Goal: Task Accomplishment & Management: Complete application form

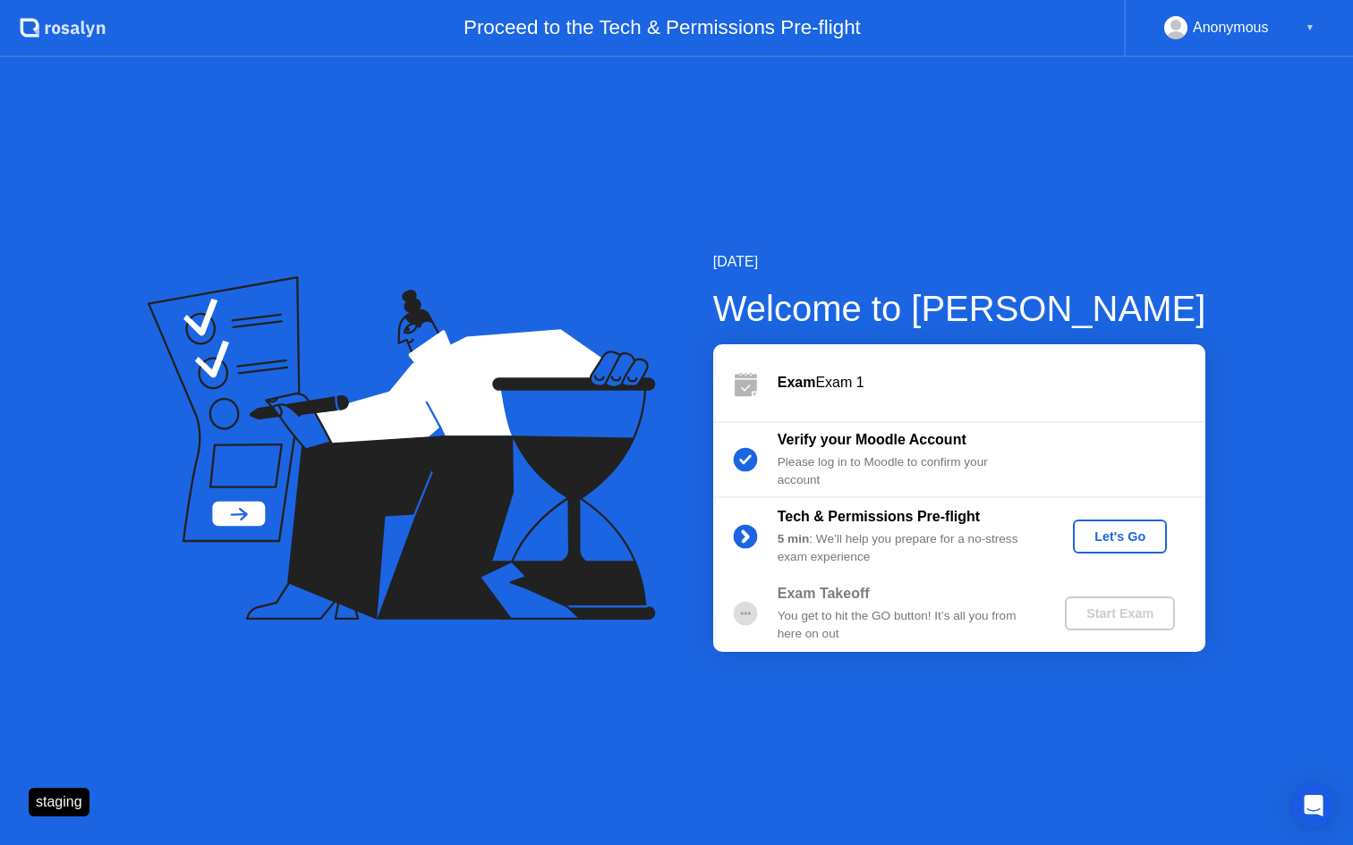
click at [1106, 547] on button "Let's Go" at bounding box center [1120, 537] width 94 height 34
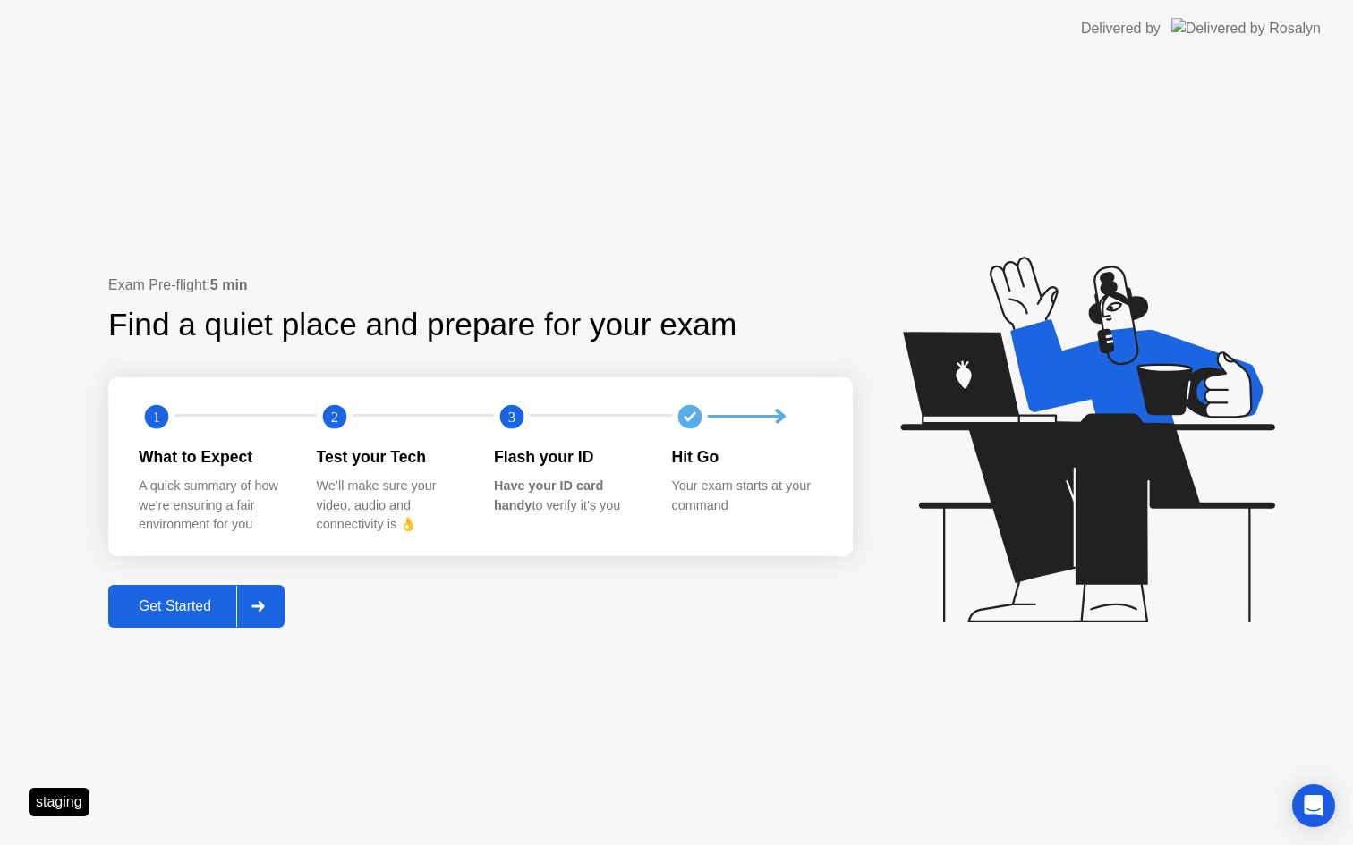
click at [178, 630] on div "Exam Pre-flight: 5 min Find a quiet place and prepare for your exam 1 2 3 What …" at bounding box center [676, 451] width 1353 height 788
click at [212, 600] on div "Get Started" at bounding box center [175, 606] width 123 height 16
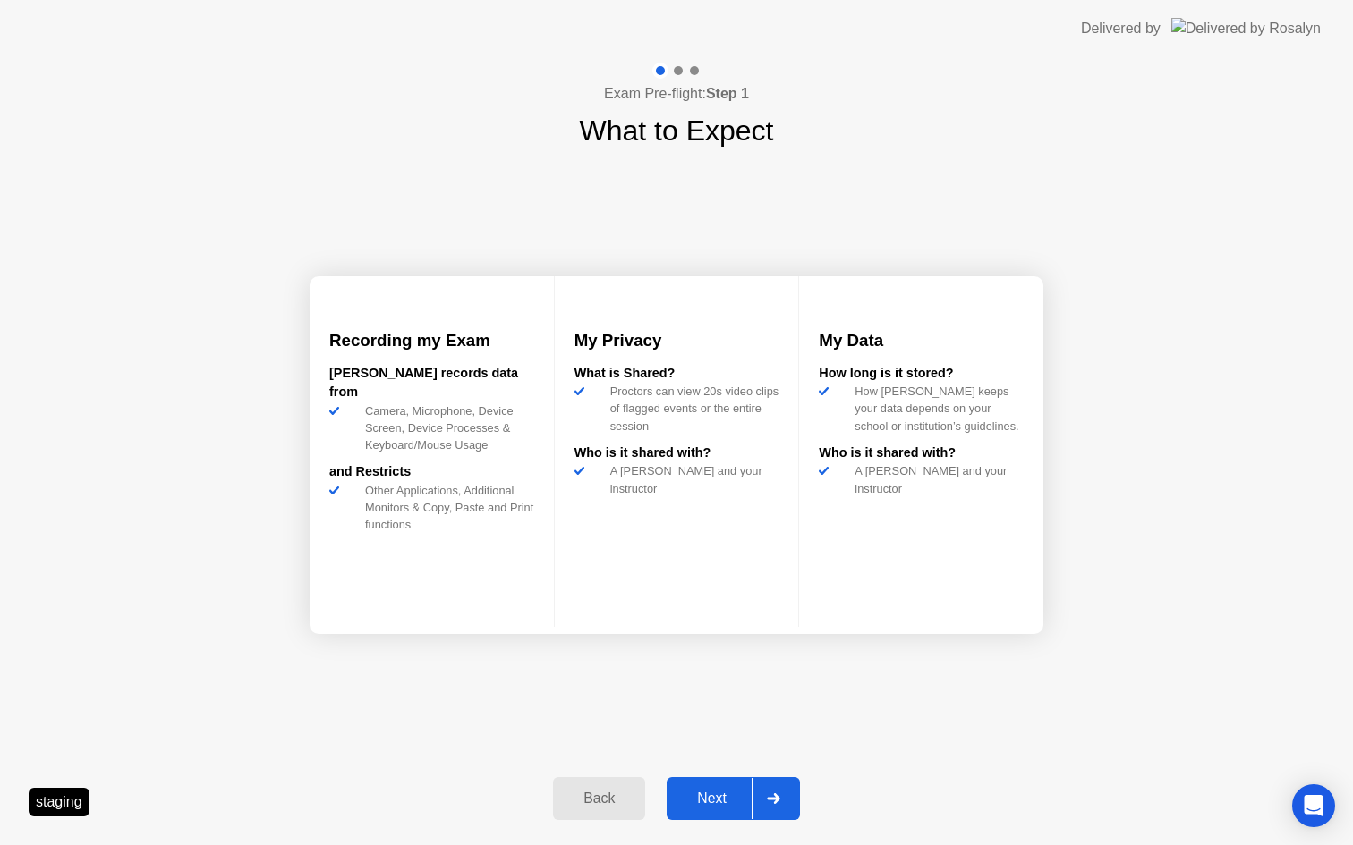
click at [709, 780] on button "Next" at bounding box center [732, 798] width 133 height 43
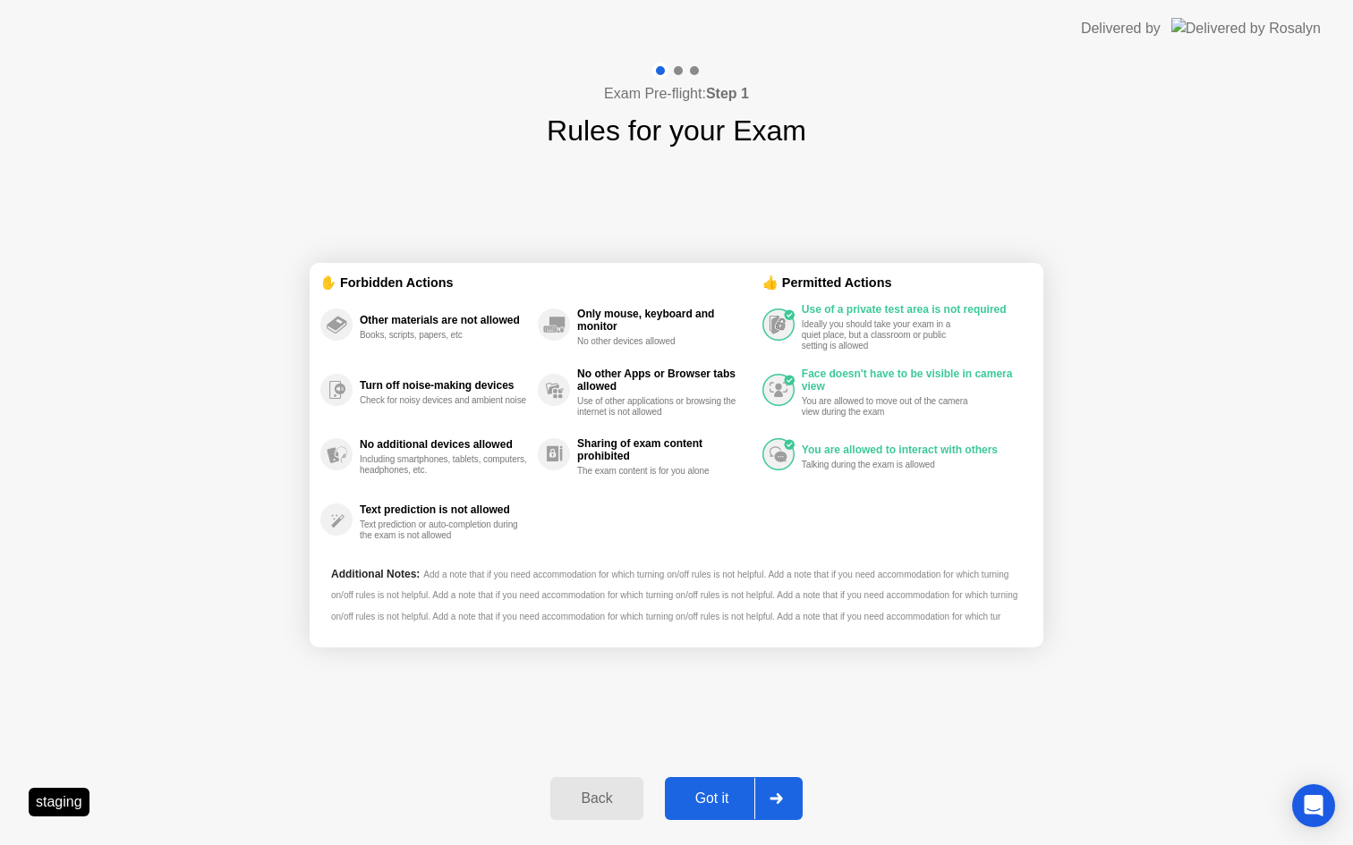
click at [707, 791] on div "Got it" at bounding box center [712, 799] width 84 height 16
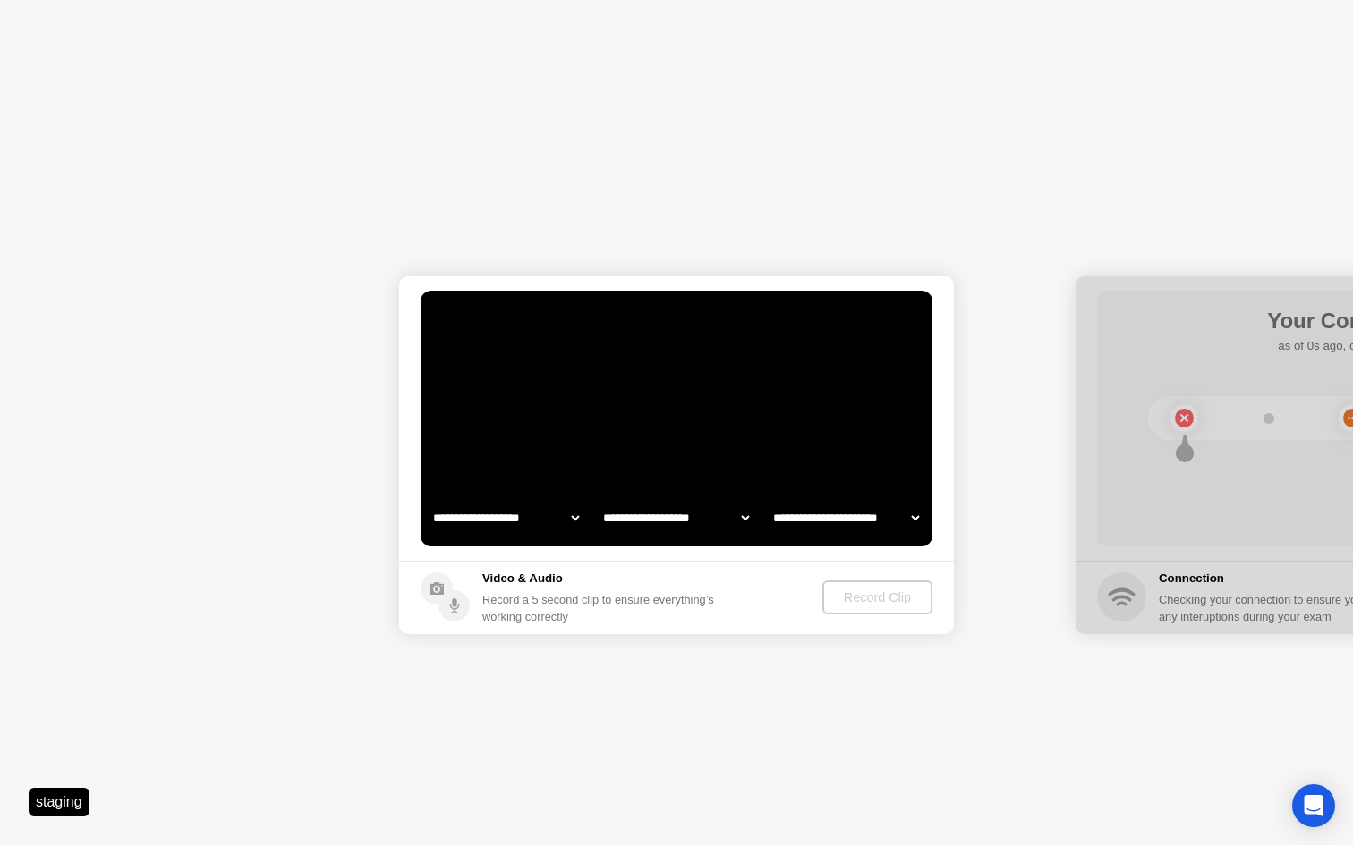
select select "**********"
select select "*******"
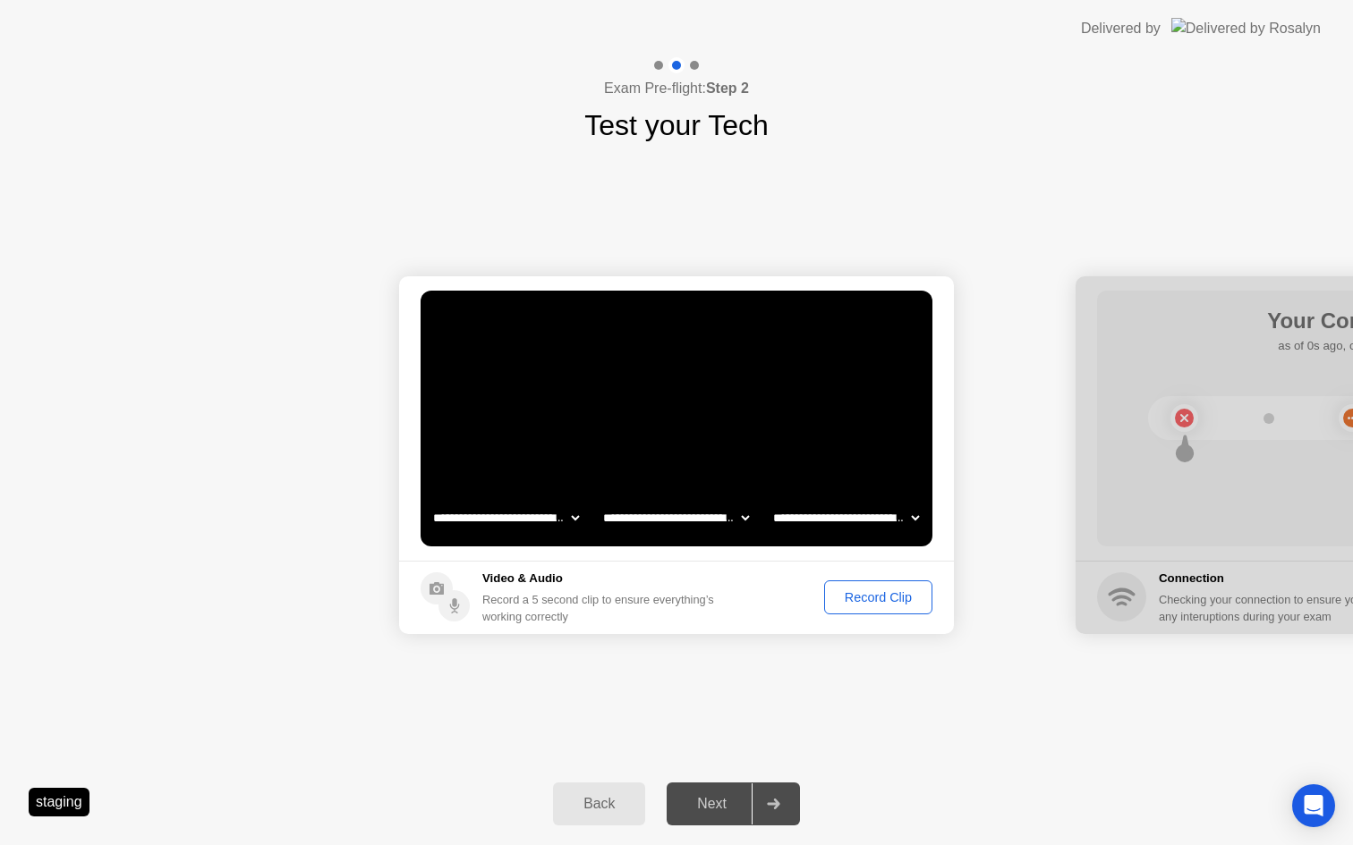
click at [857, 593] on div "Record Clip" at bounding box center [878, 597] width 96 height 14
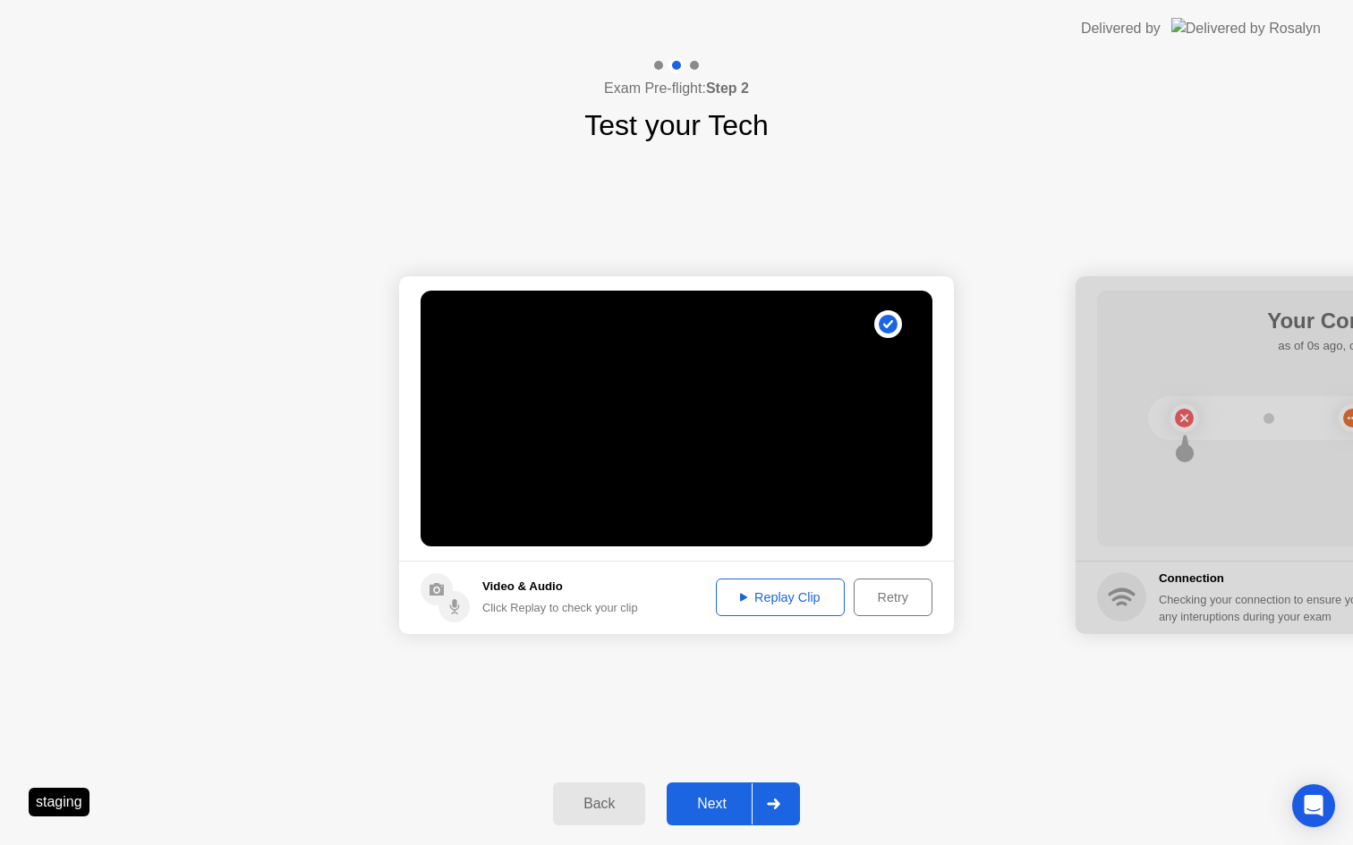
click at [717, 801] on div "Next" at bounding box center [712, 804] width 80 height 16
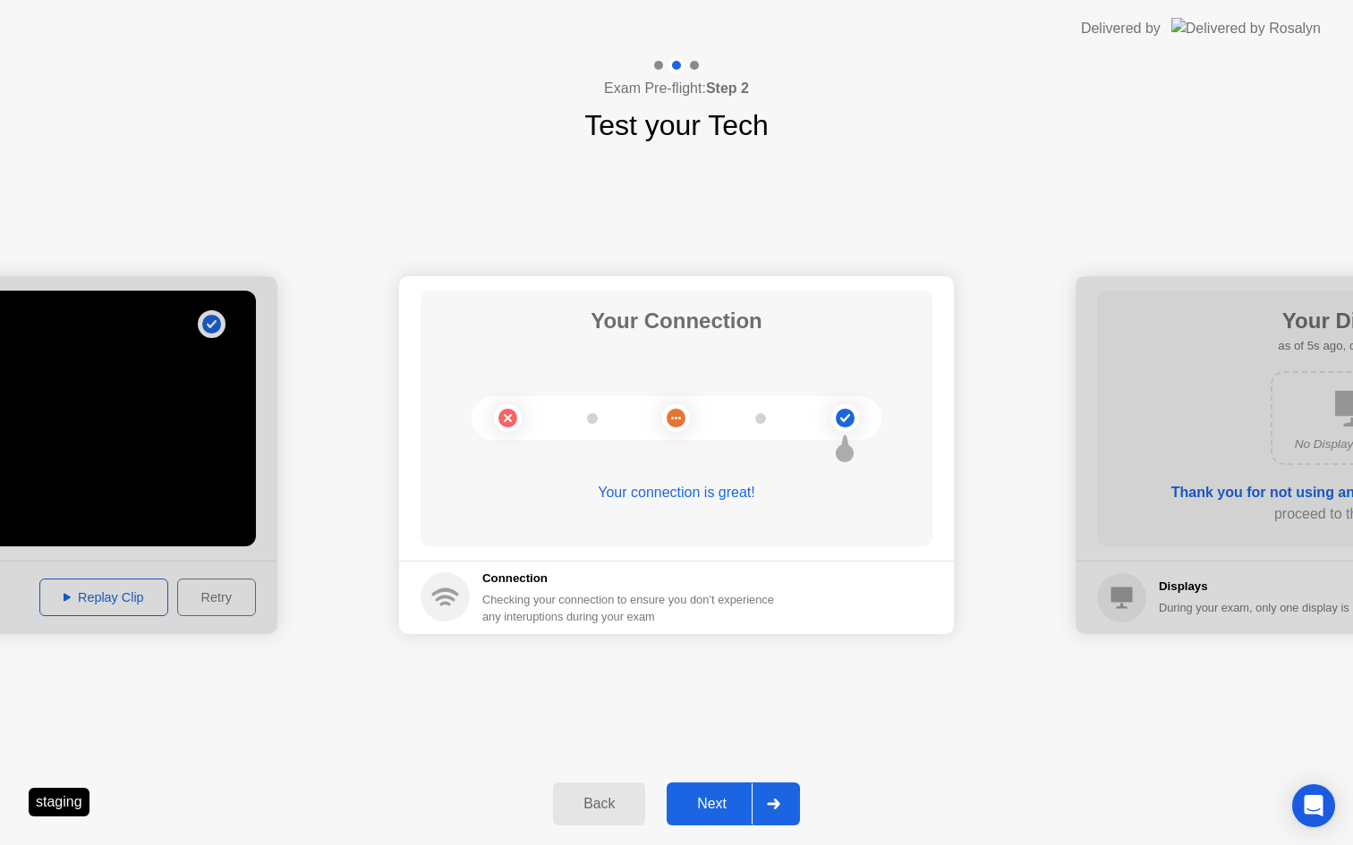
click at [731, 807] on div "Next" at bounding box center [712, 804] width 80 height 16
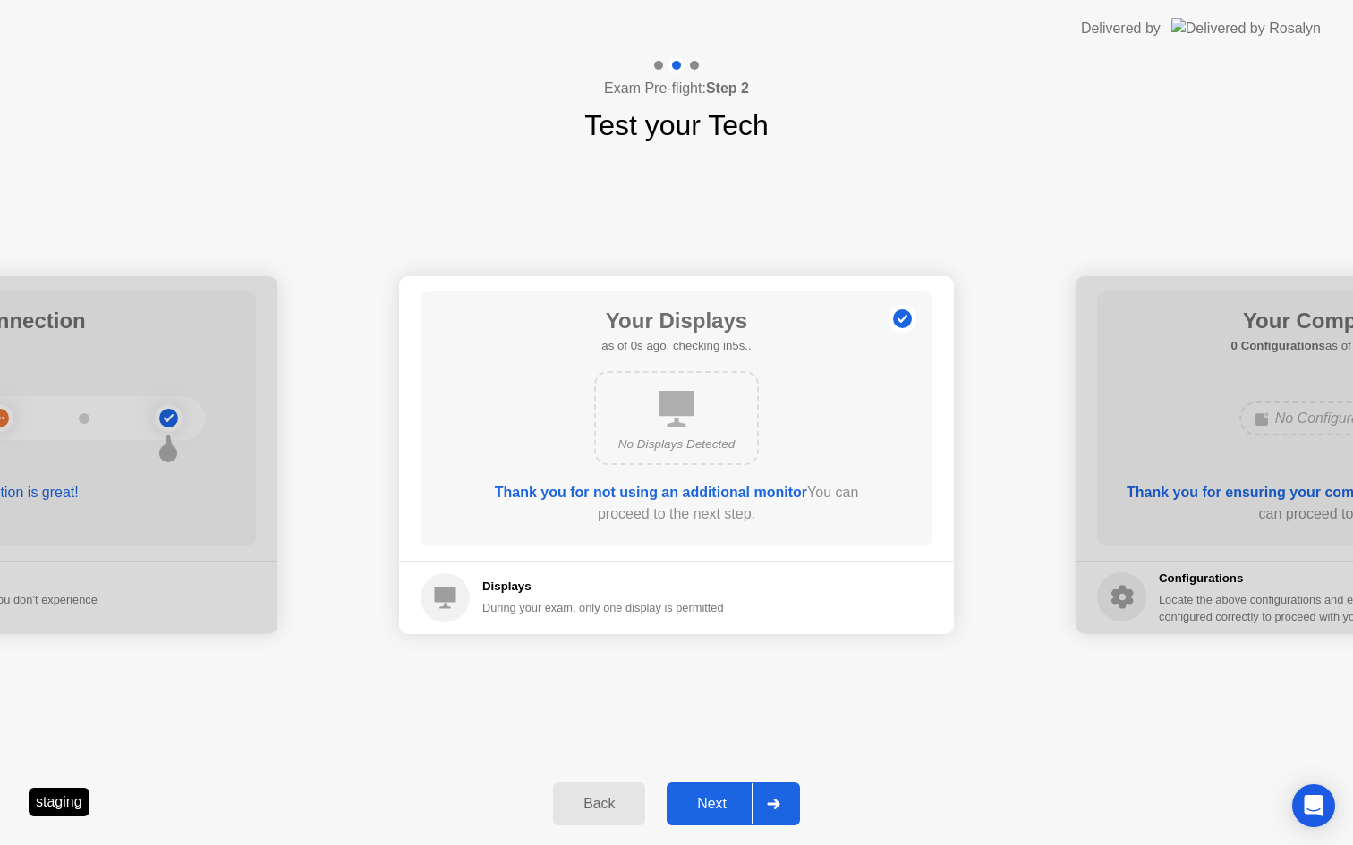
click at [731, 807] on div "Next" at bounding box center [712, 804] width 80 height 16
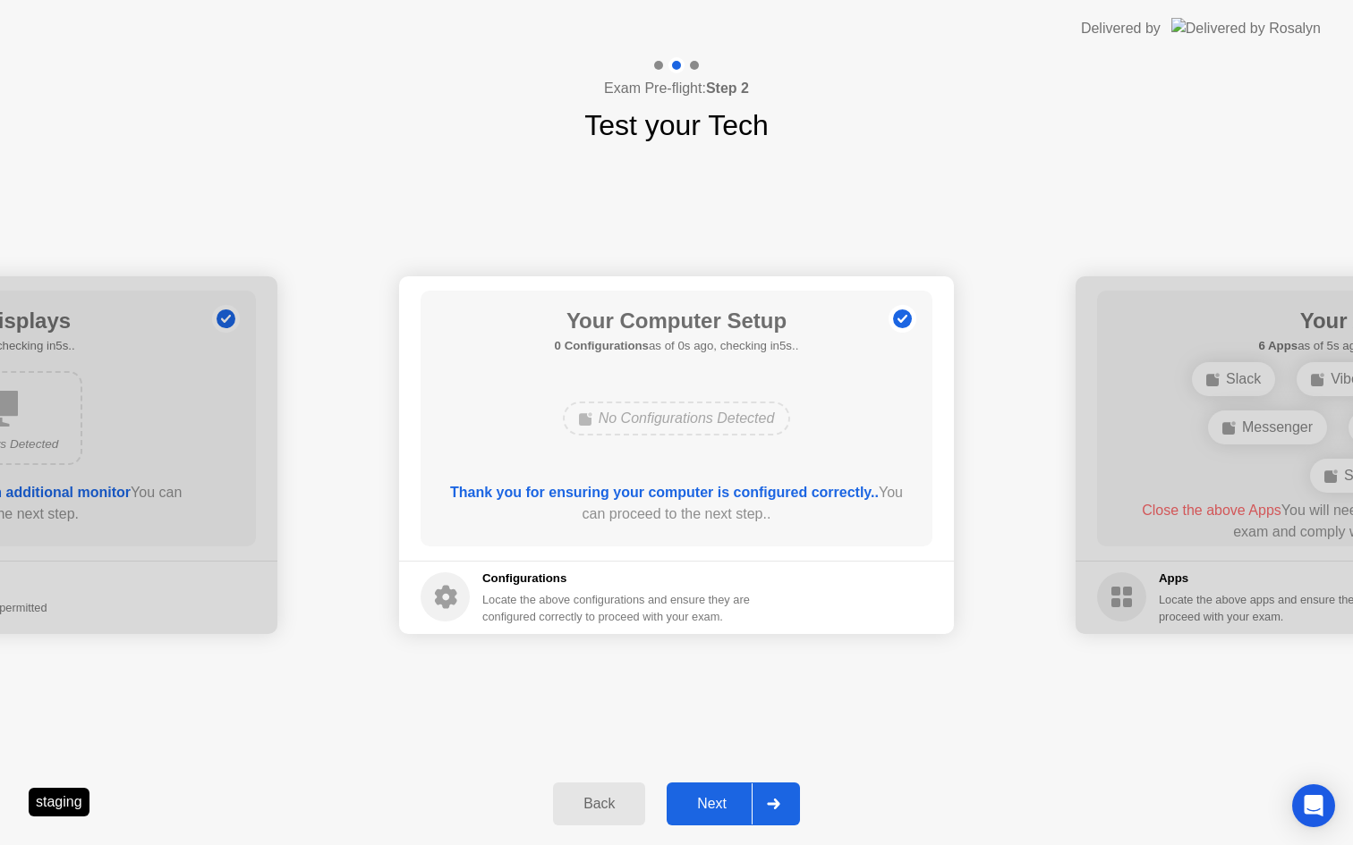
click at [731, 807] on div "Next" at bounding box center [712, 804] width 80 height 16
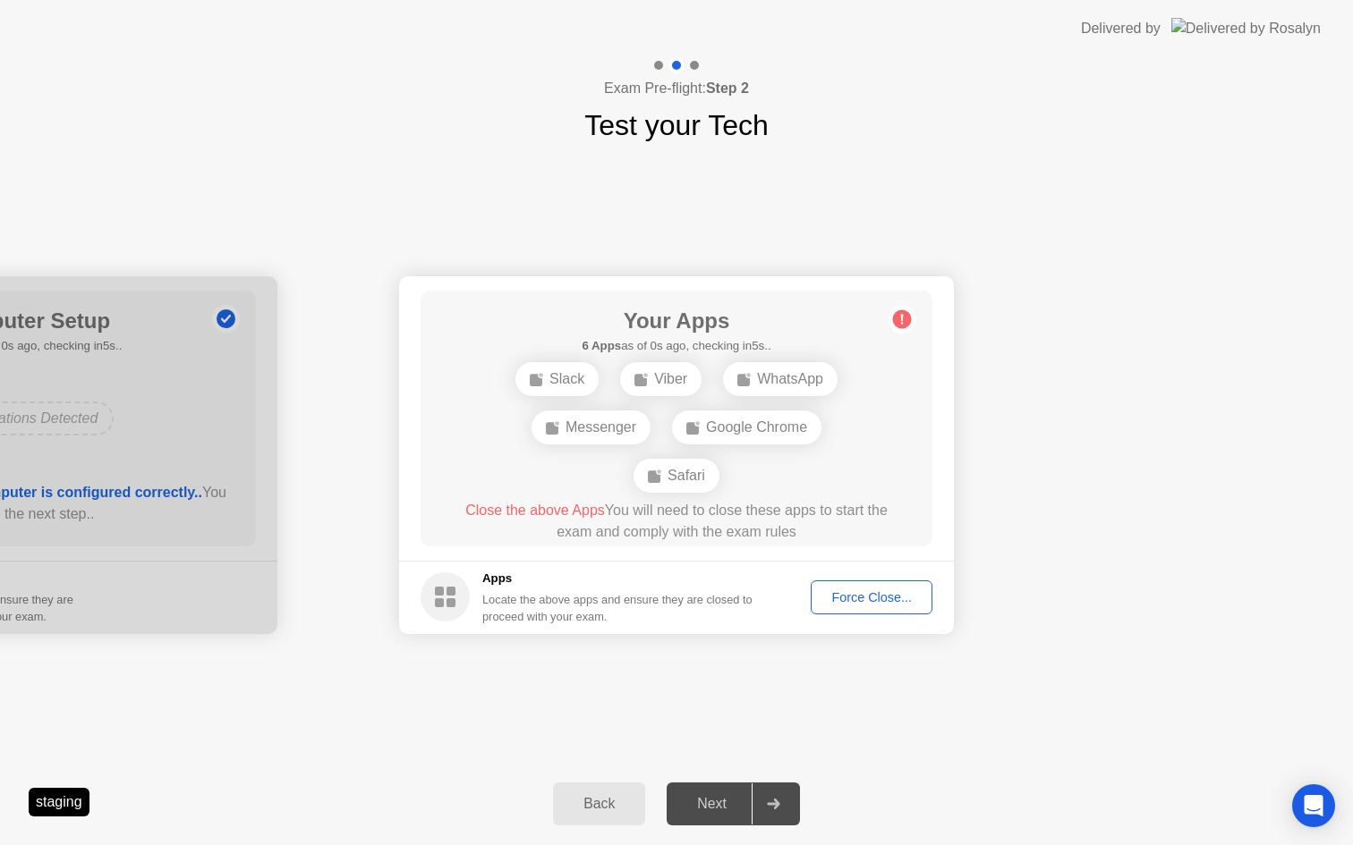
click at [844, 591] on div "Force Close..." at bounding box center [871, 597] width 109 height 14
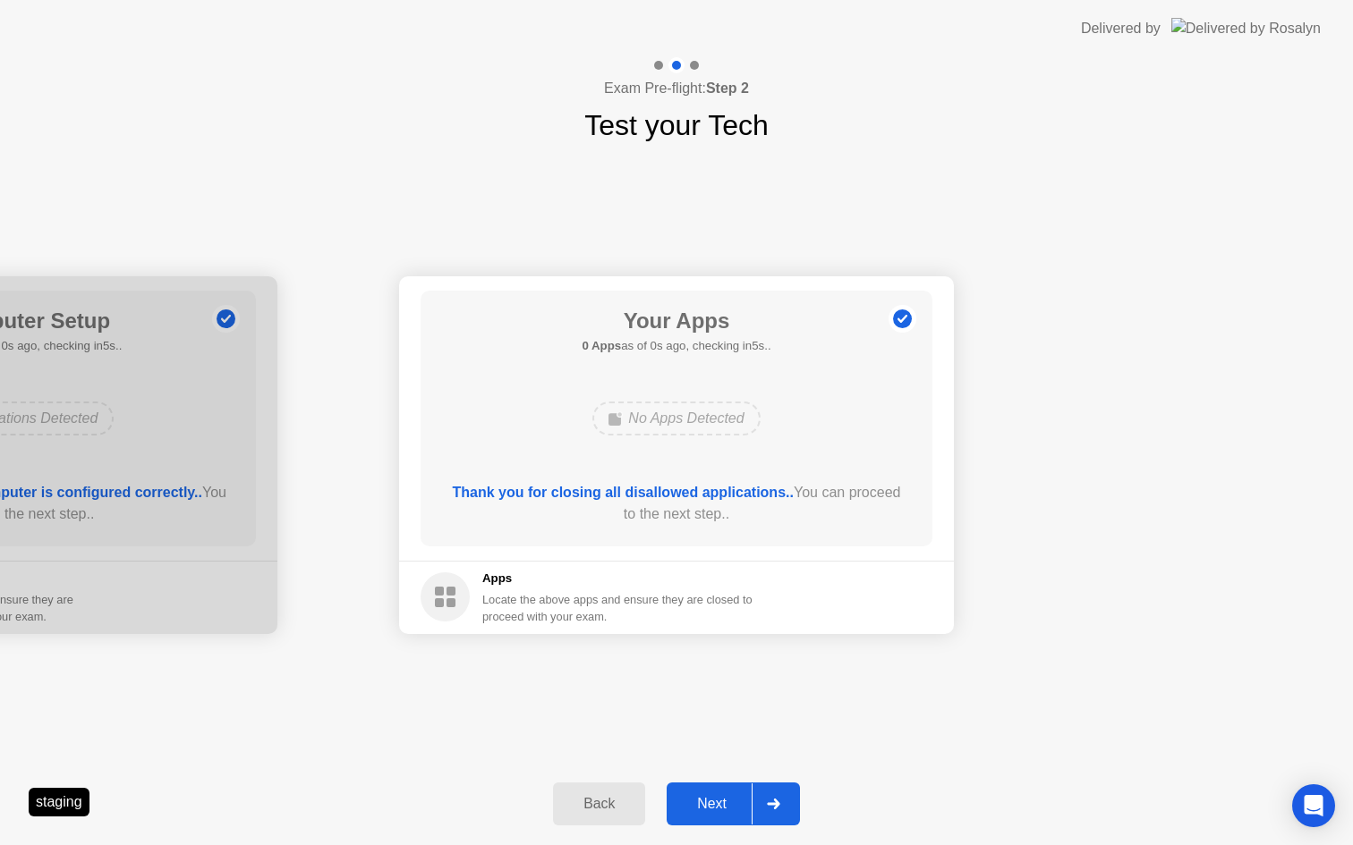
click at [700, 819] on button "Next" at bounding box center [732, 804] width 133 height 43
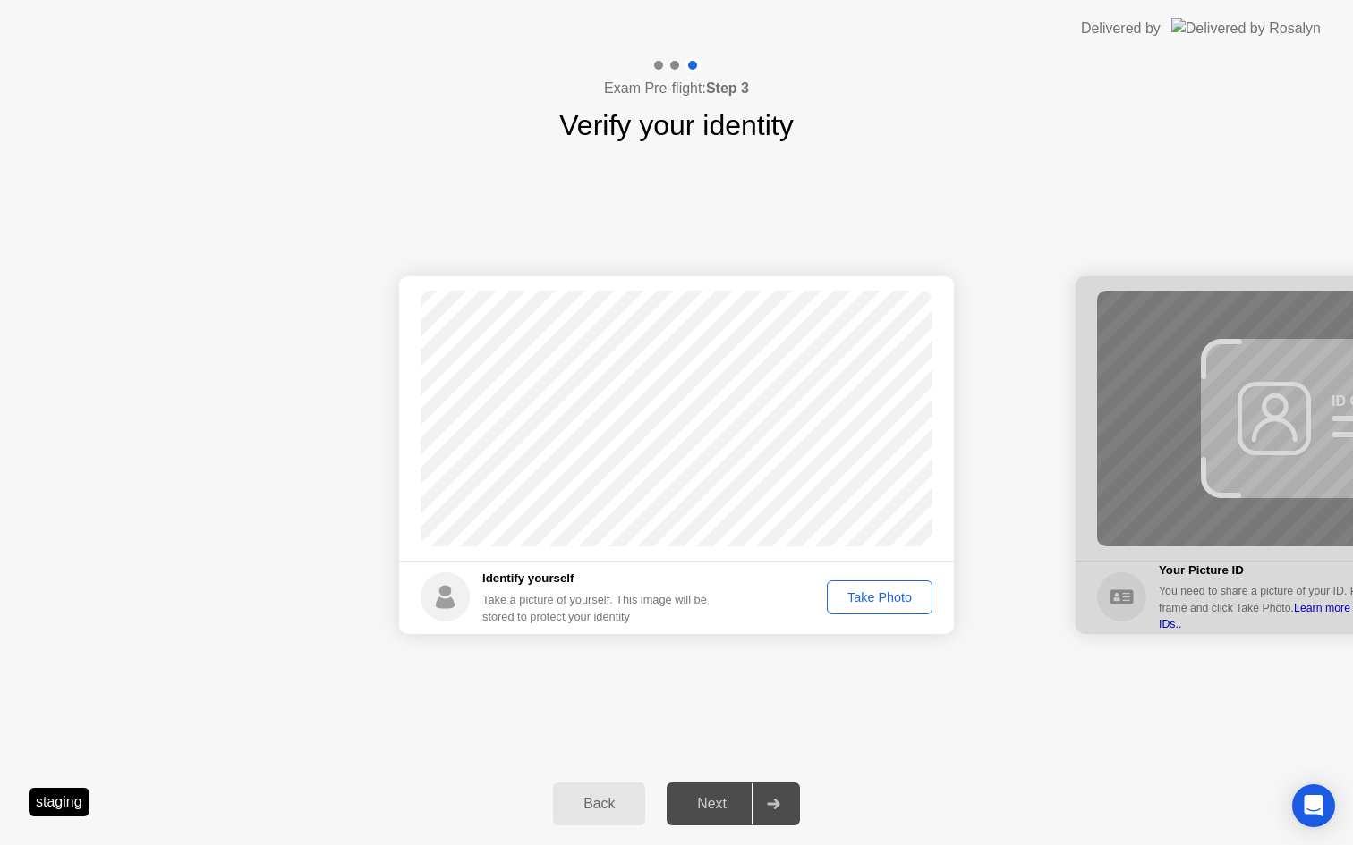
click at [886, 597] on div "Take Photo" at bounding box center [879, 597] width 93 height 14
click at [710, 805] on div "Next" at bounding box center [712, 804] width 80 height 16
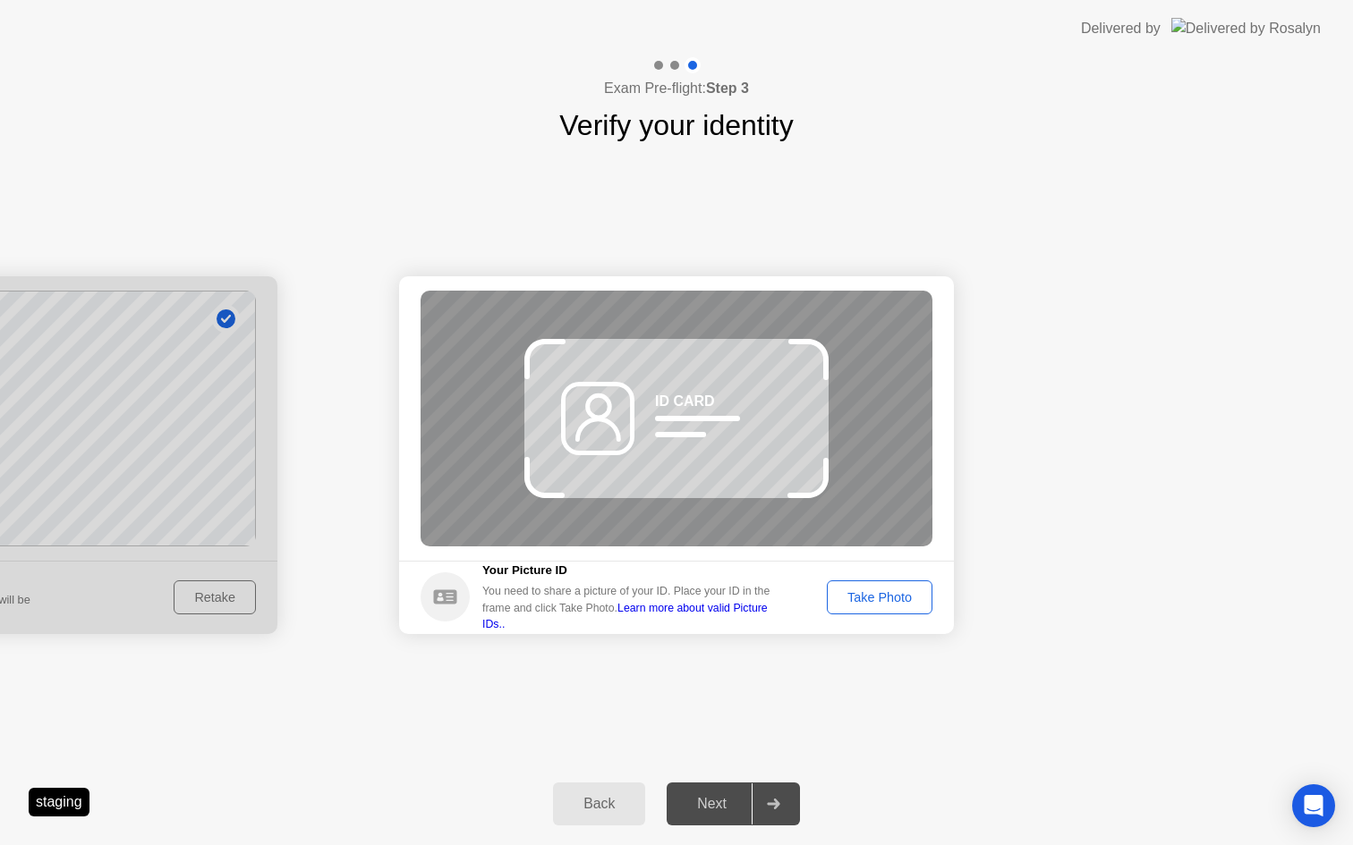
click at [883, 595] on div "Take Photo" at bounding box center [879, 597] width 93 height 14
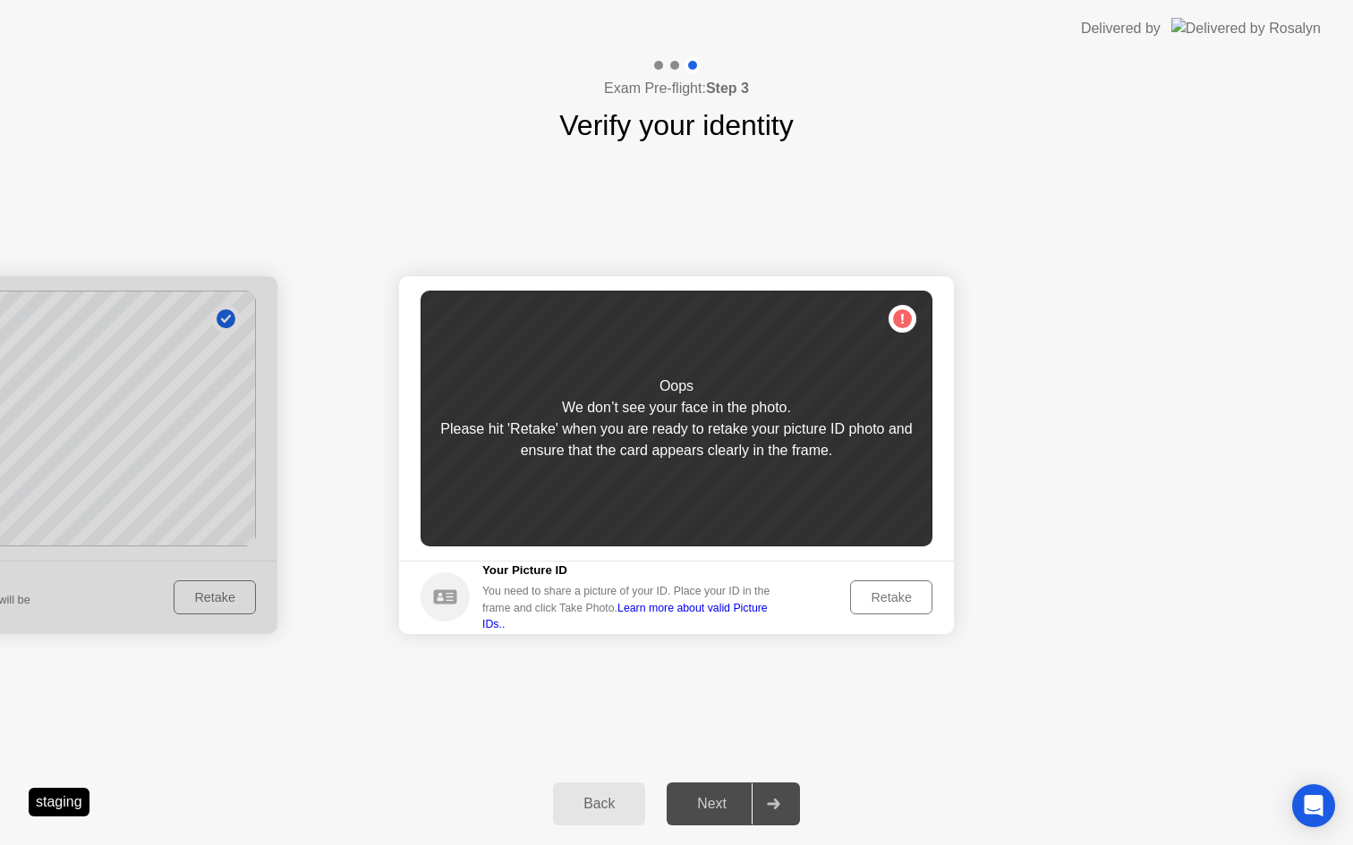
click at [883, 595] on div "Retake" at bounding box center [891, 597] width 70 height 14
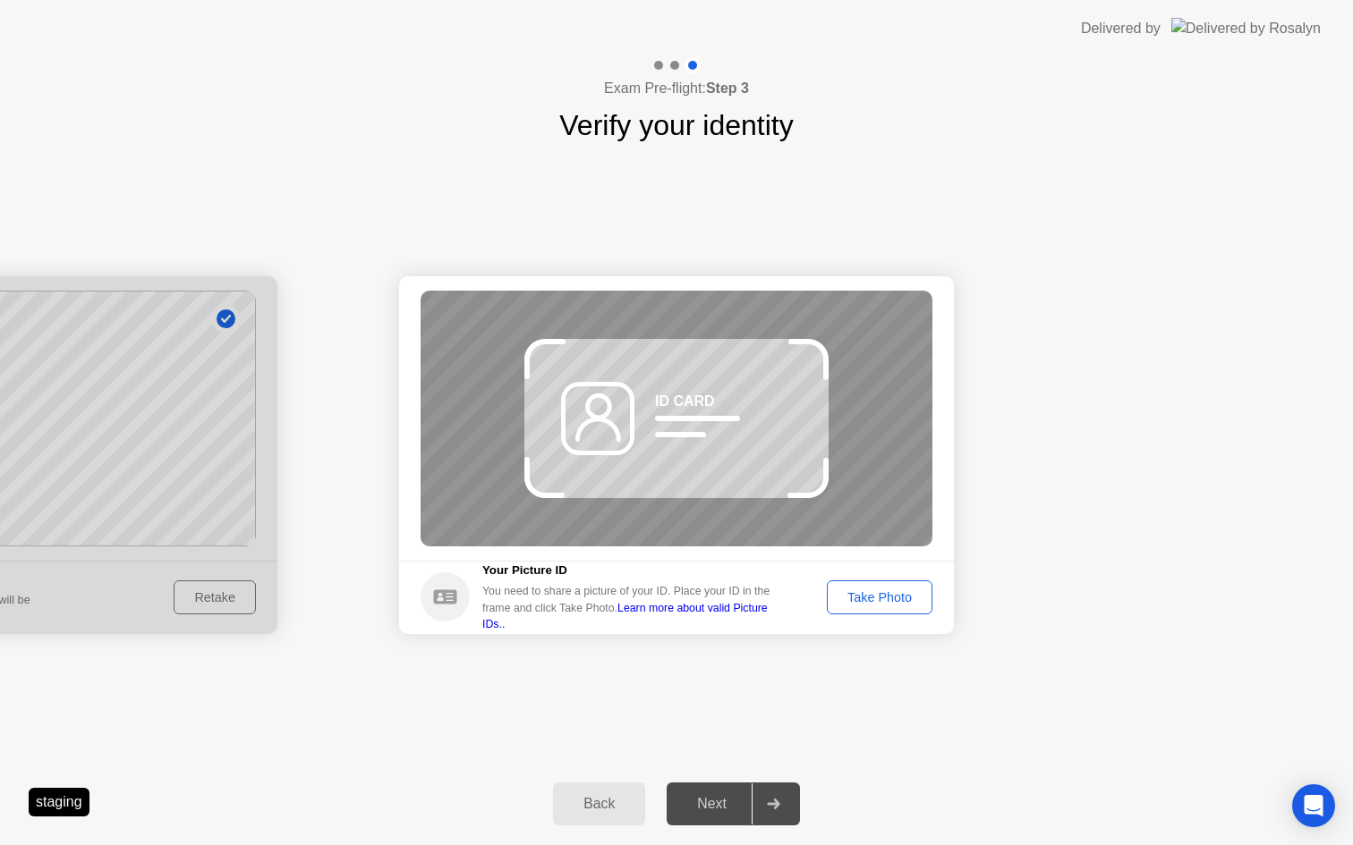
click at [883, 595] on div "Take Photo" at bounding box center [879, 597] width 93 height 14
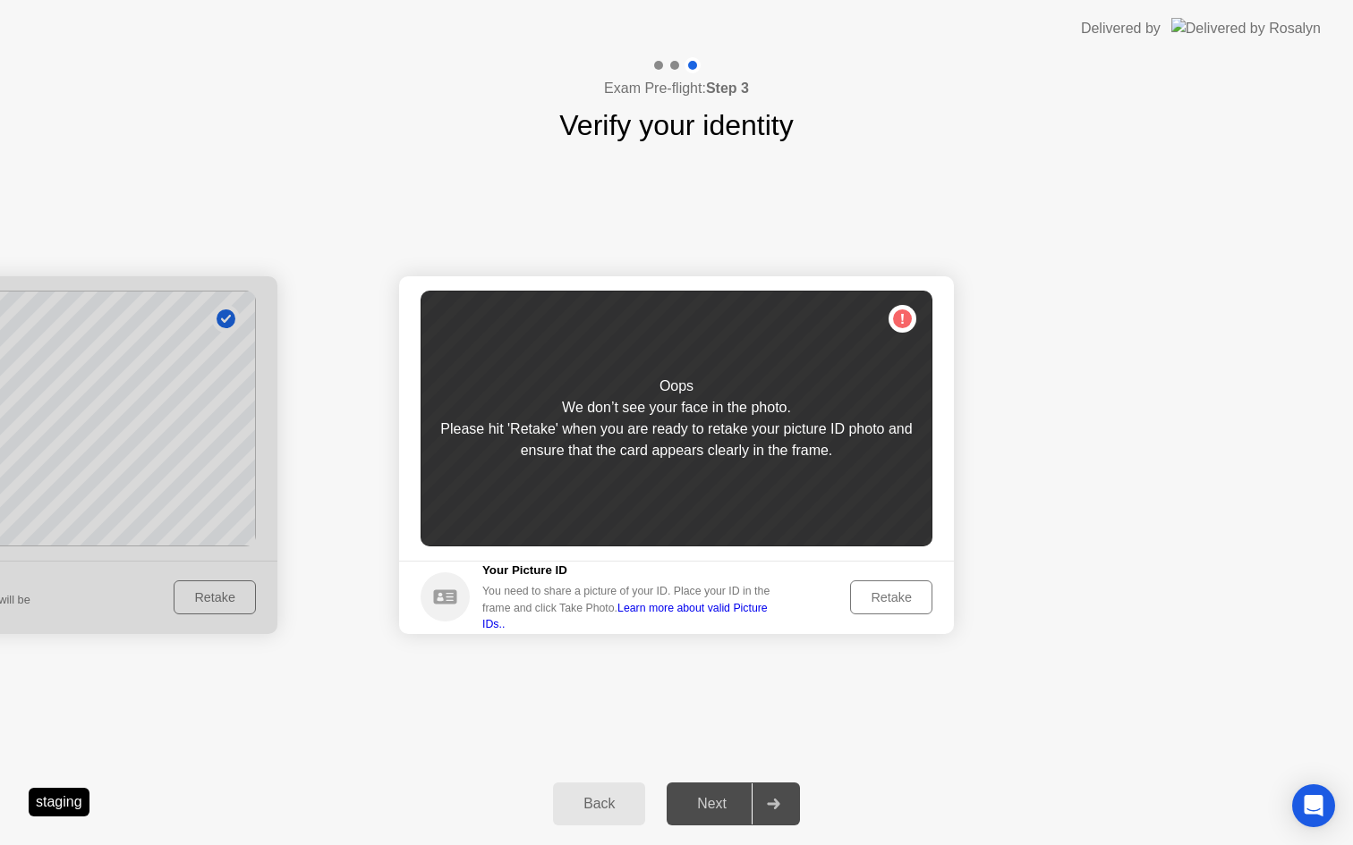
click at [883, 595] on div "Retake" at bounding box center [891, 597] width 70 height 14
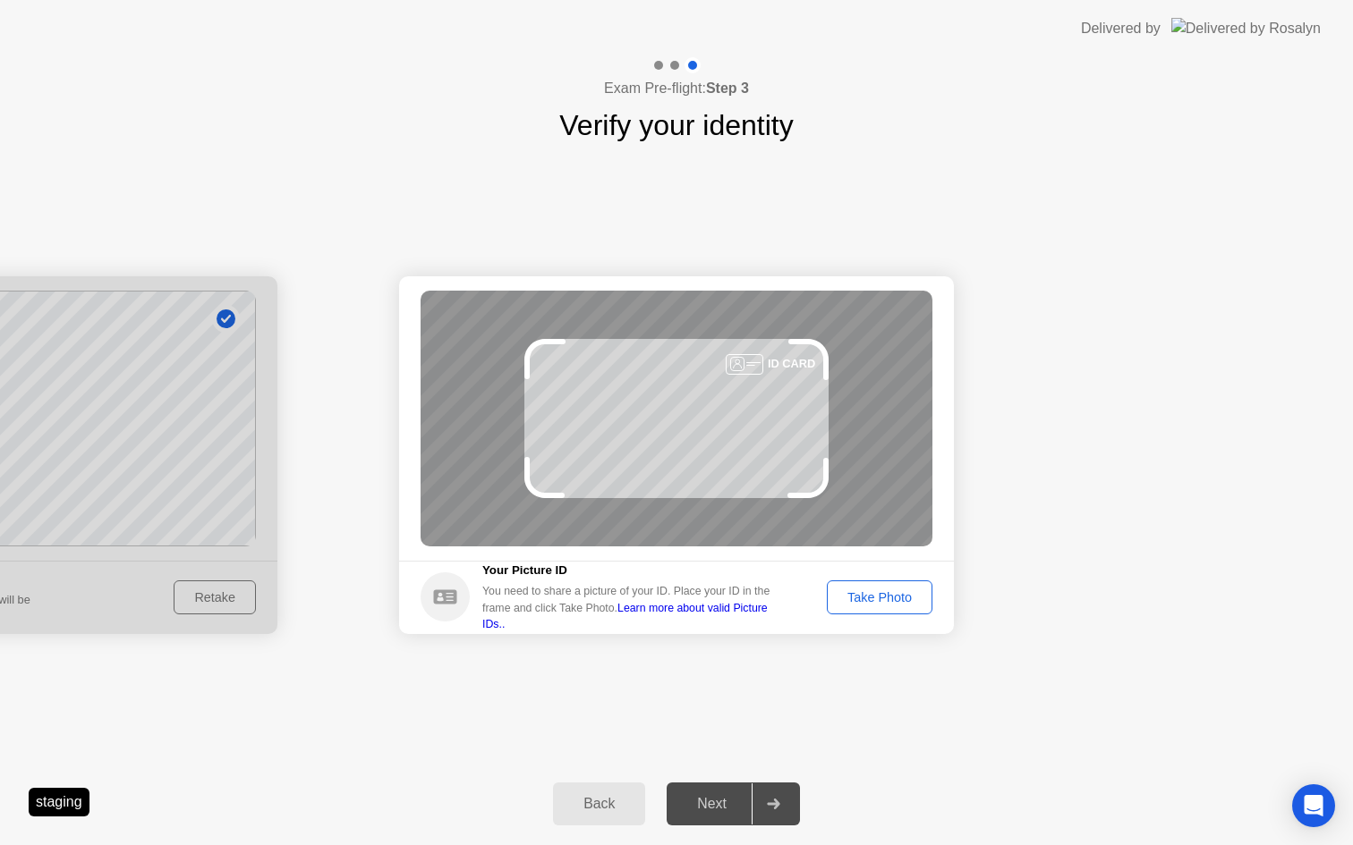
click at [883, 595] on div "Take Photo" at bounding box center [879, 597] width 93 height 14
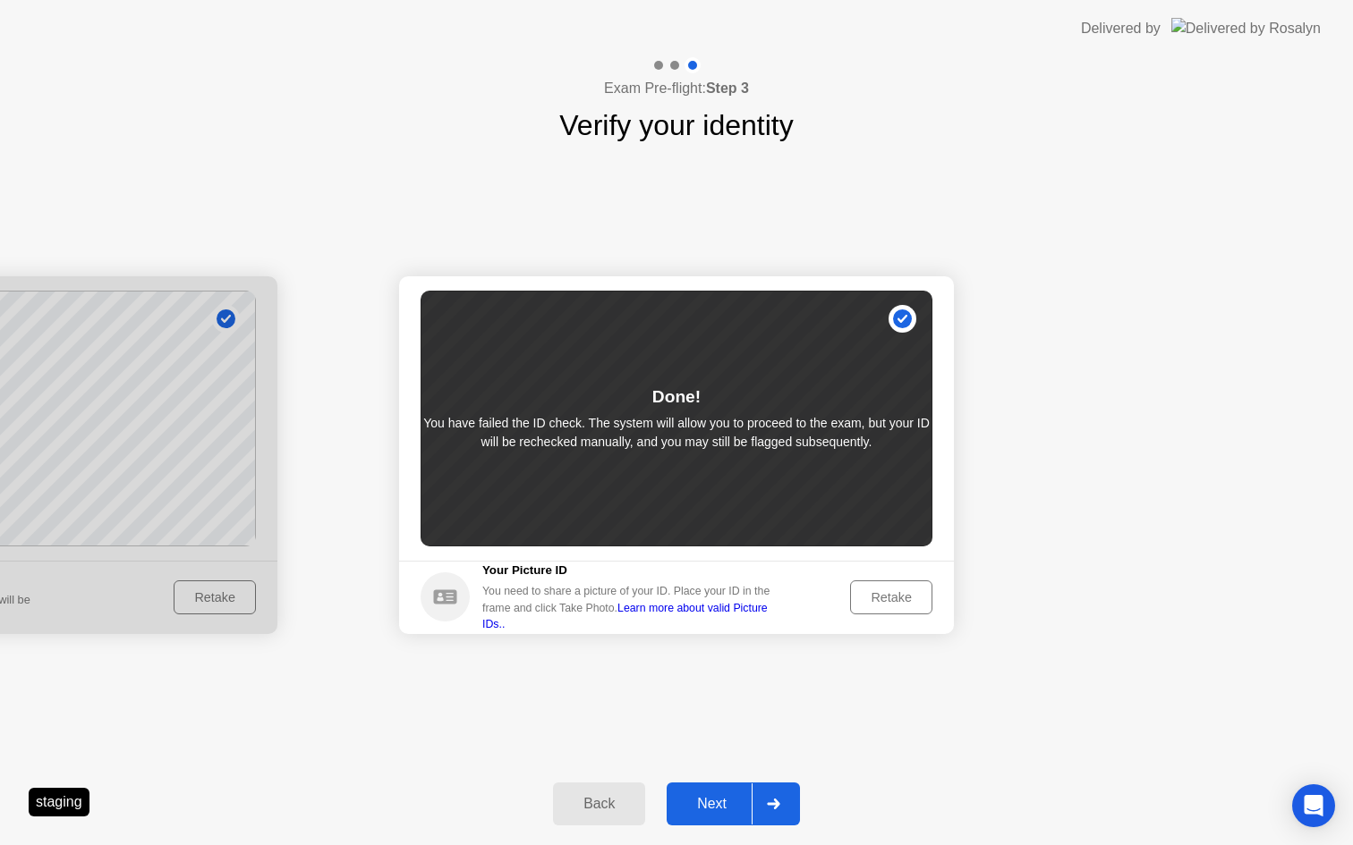
click at [690, 800] on div "Next" at bounding box center [712, 804] width 80 height 16
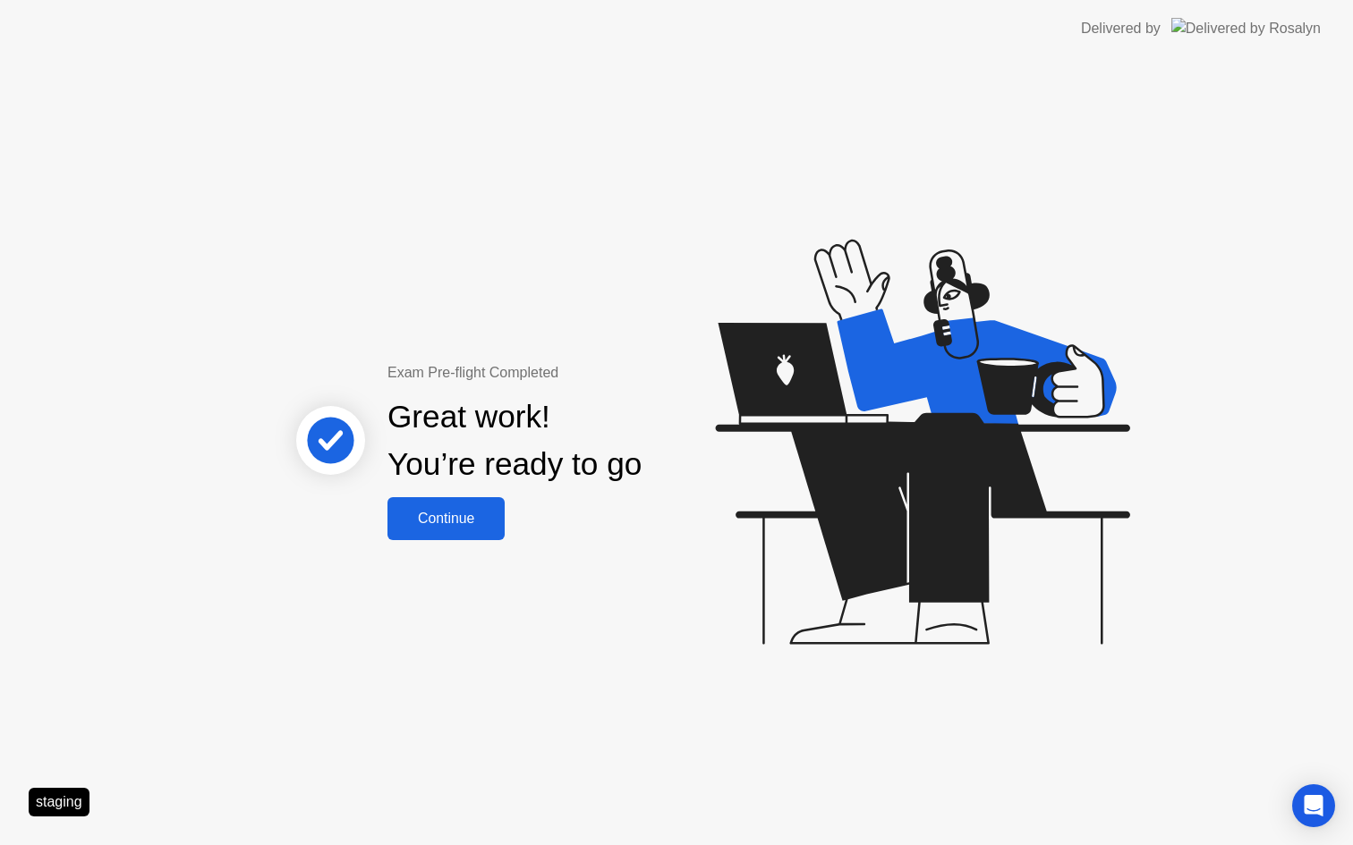
click at [440, 537] on button "Continue" at bounding box center [445, 518] width 117 height 43
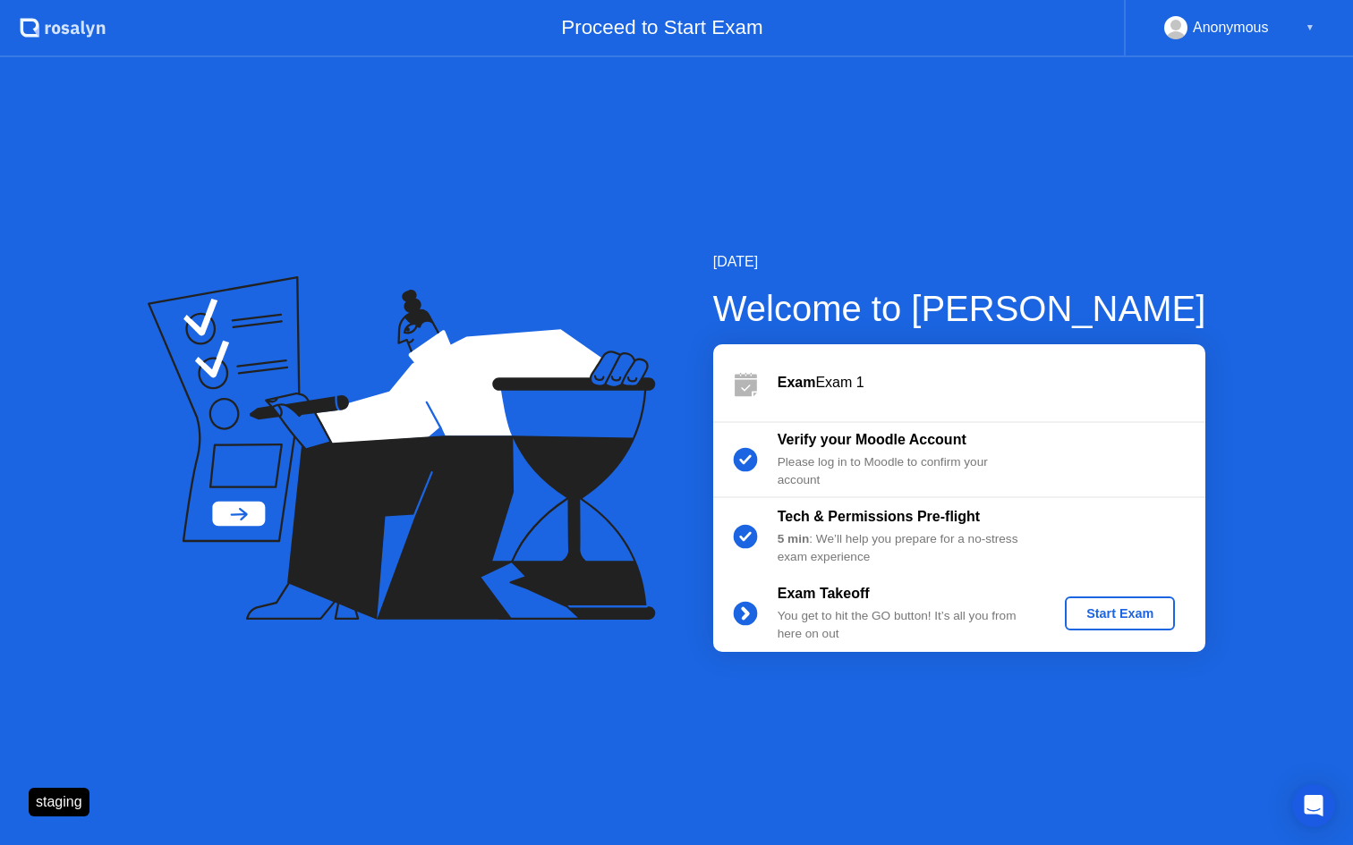
click at [1124, 606] on div "Start Exam" at bounding box center [1120, 613] width 96 height 14
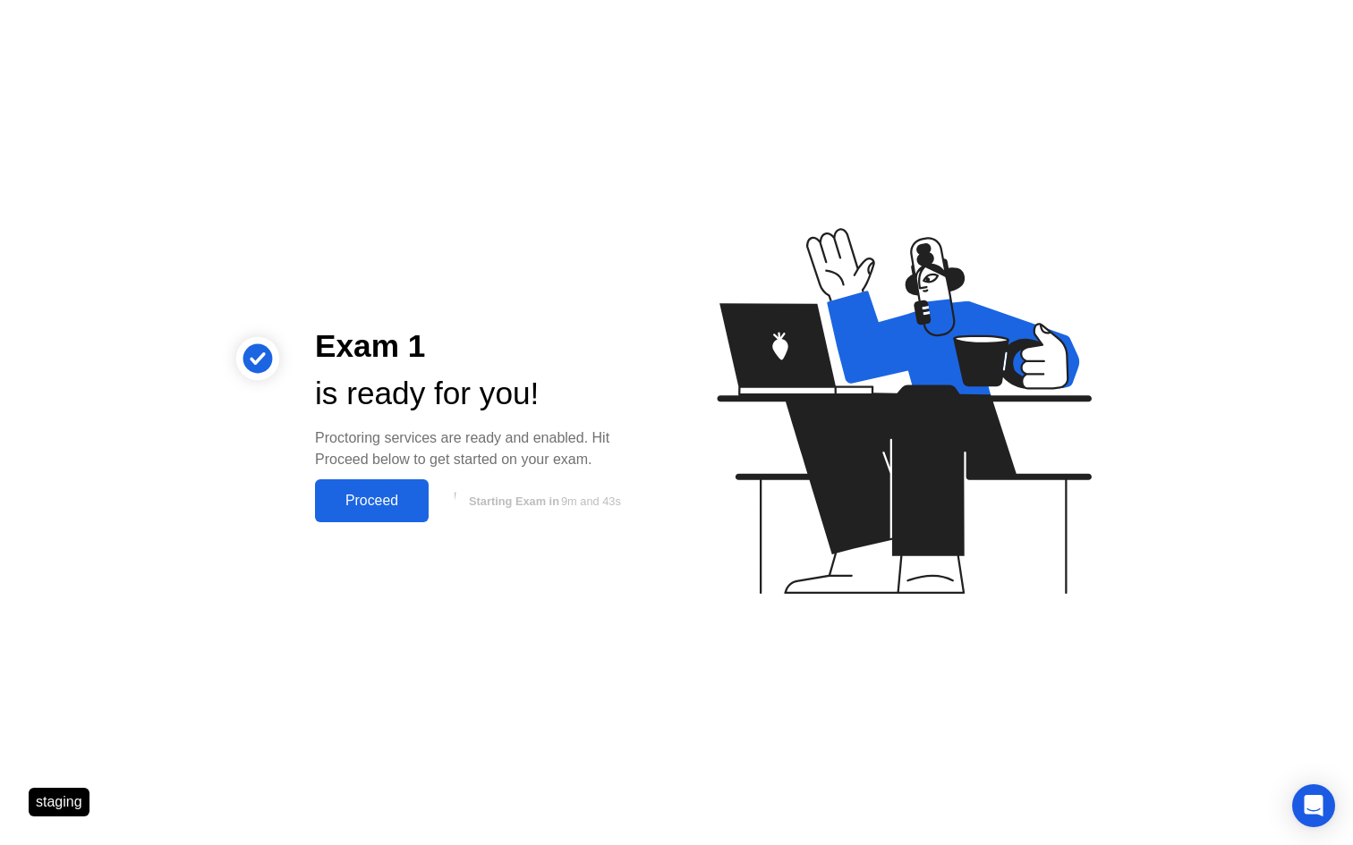
click at [386, 494] on div "Proceed" at bounding box center [371, 501] width 103 height 16
